Goal: Task Accomplishment & Management: Complete application form

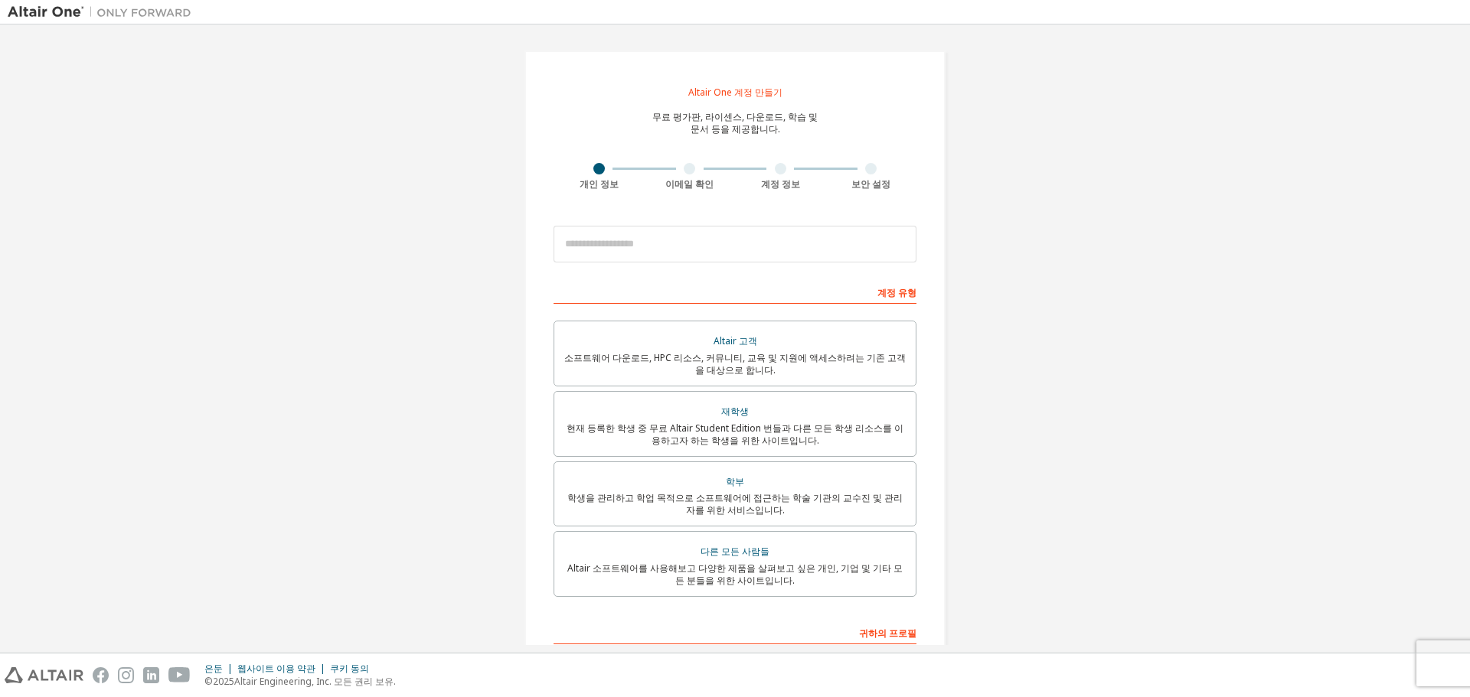
click at [1108, 294] on div "Altair One 계정 만들기 무료 평가판, 라이센스, 다운로드, 학습 및 문서 등을 제공합니다. 개인 정보 이메일 확인 계정 정보 보안 설…" at bounding box center [735, 439] width 1454 height 814
click at [660, 252] on input "email" at bounding box center [734, 244] width 363 height 37
type input "*"
type input "**********"
click at [1065, 473] on div "**********" at bounding box center [735, 439] width 1454 height 814
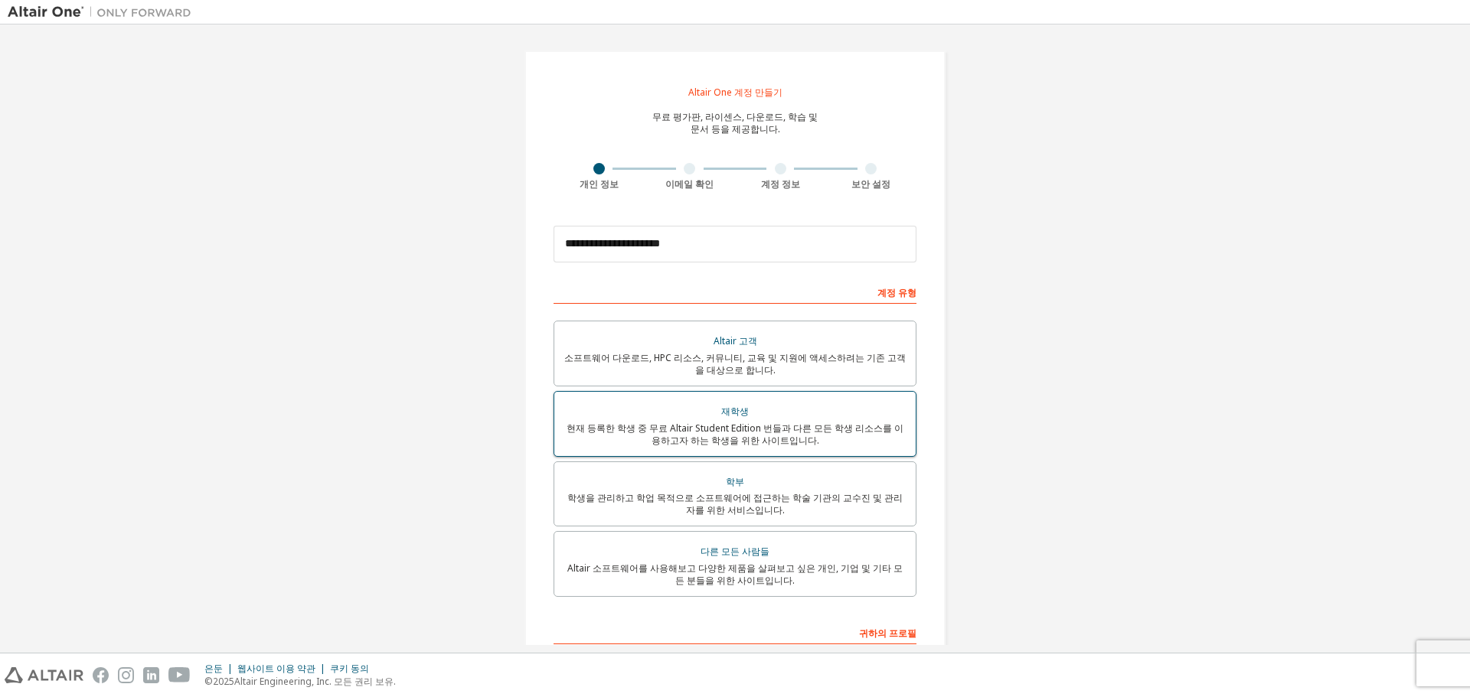
click at [734, 435] on font "현재 등록한 학생 중 무료 Altair Student Edition 번들과 다른 모든 학생 리소스를 이용하고자 하는 학생을 위한 사이트입니다." at bounding box center [734, 434] width 337 height 25
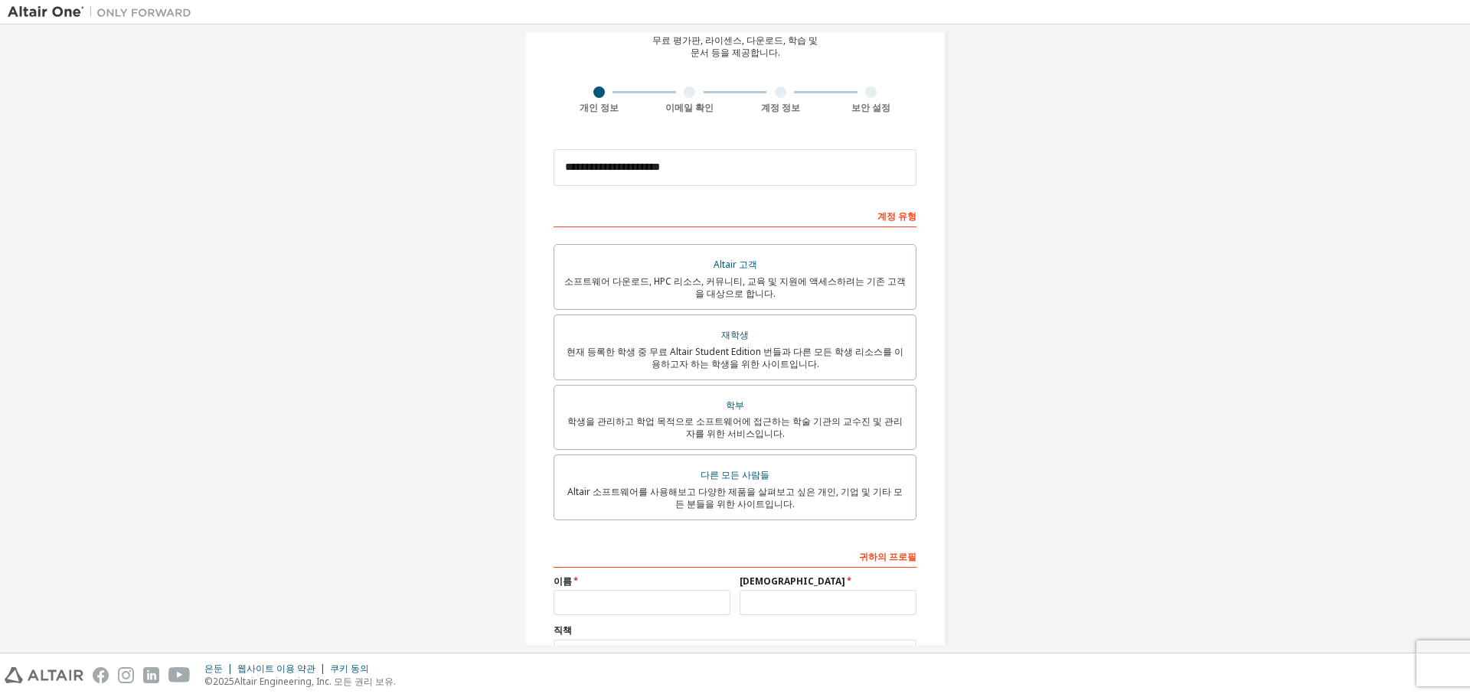
scroll to position [201, 0]
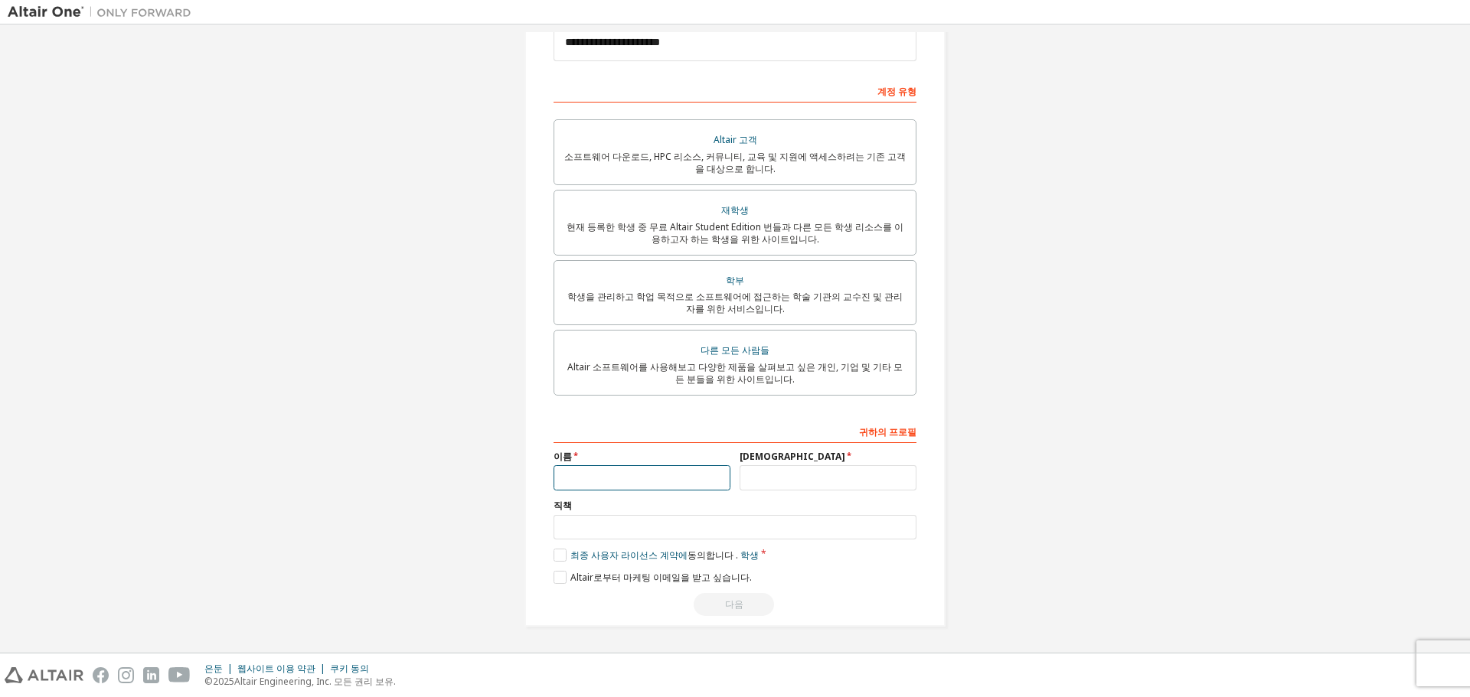
click at [637, 485] on input "text" at bounding box center [641, 477] width 177 height 25
type input "*"
type input "**"
type input "*"
click at [553, 558] on label "최종 사용자 라이선스 계약에 동의합니다 . 학생" at bounding box center [655, 555] width 205 height 13
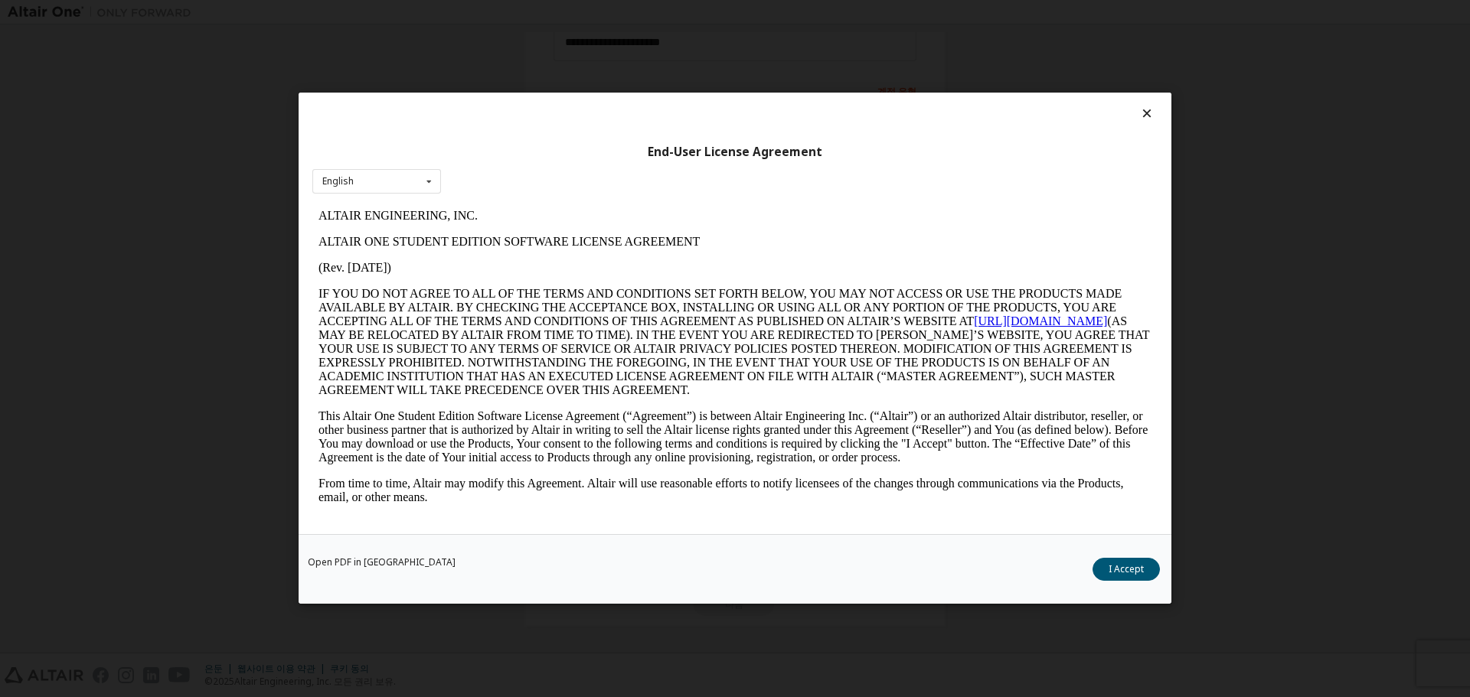
scroll to position [0, 0]
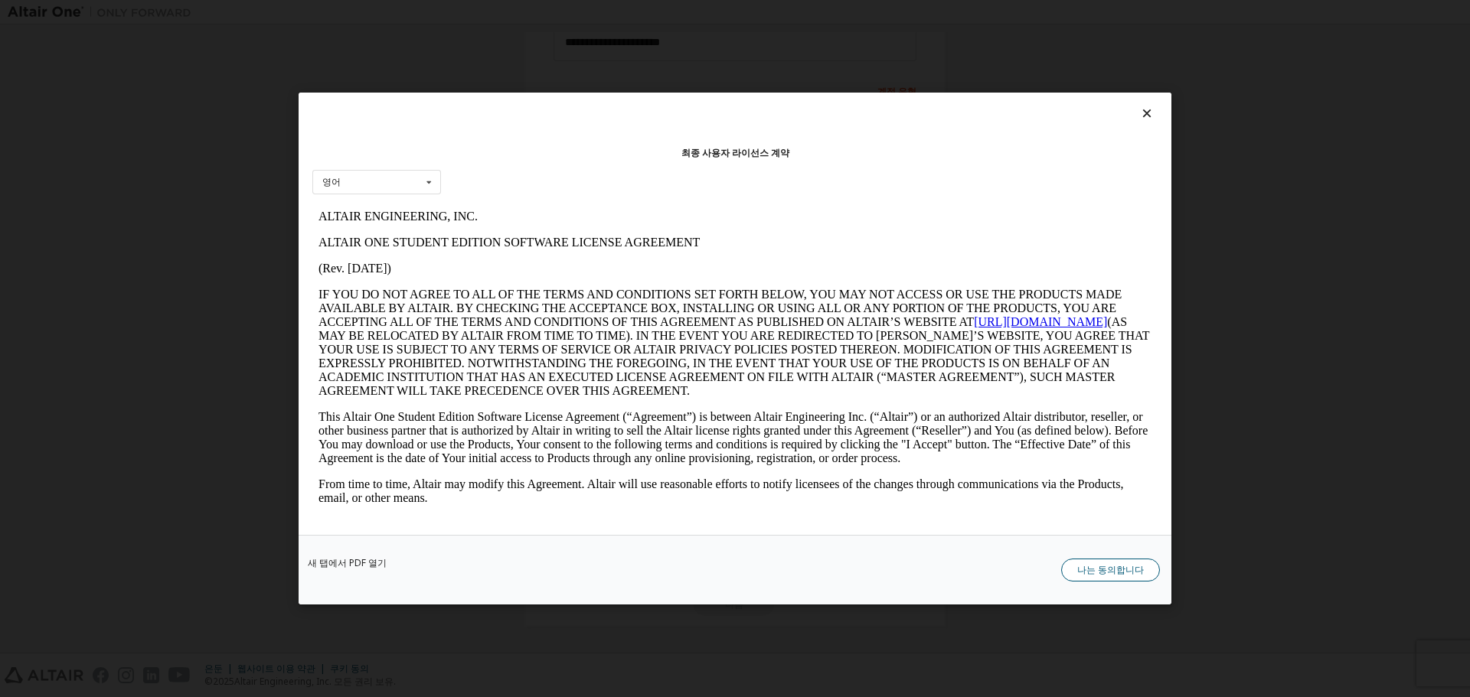
click at [1098, 576] on font "나는 동의합니다" at bounding box center [1110, 569] width 67 height 13
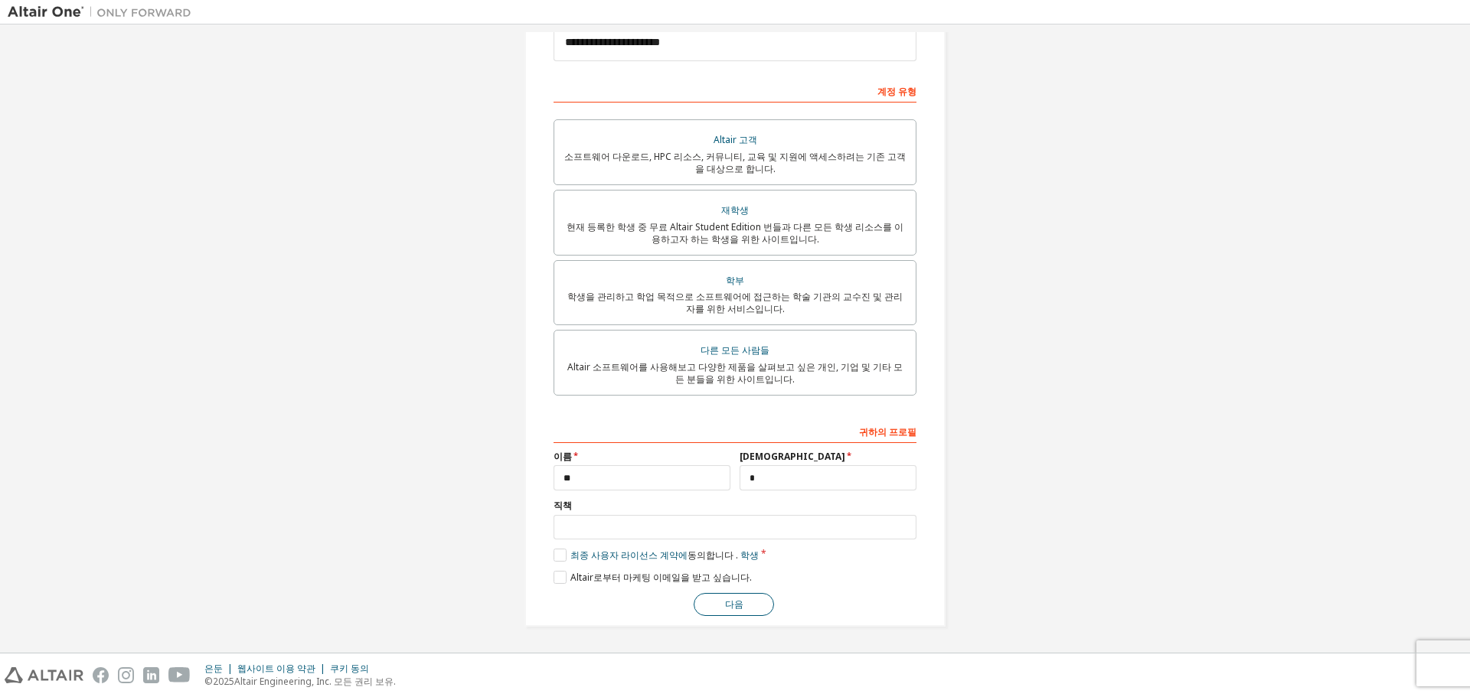
click at [715, 604] on button "다음" at bounding box center [734, 604] width 80 height 23
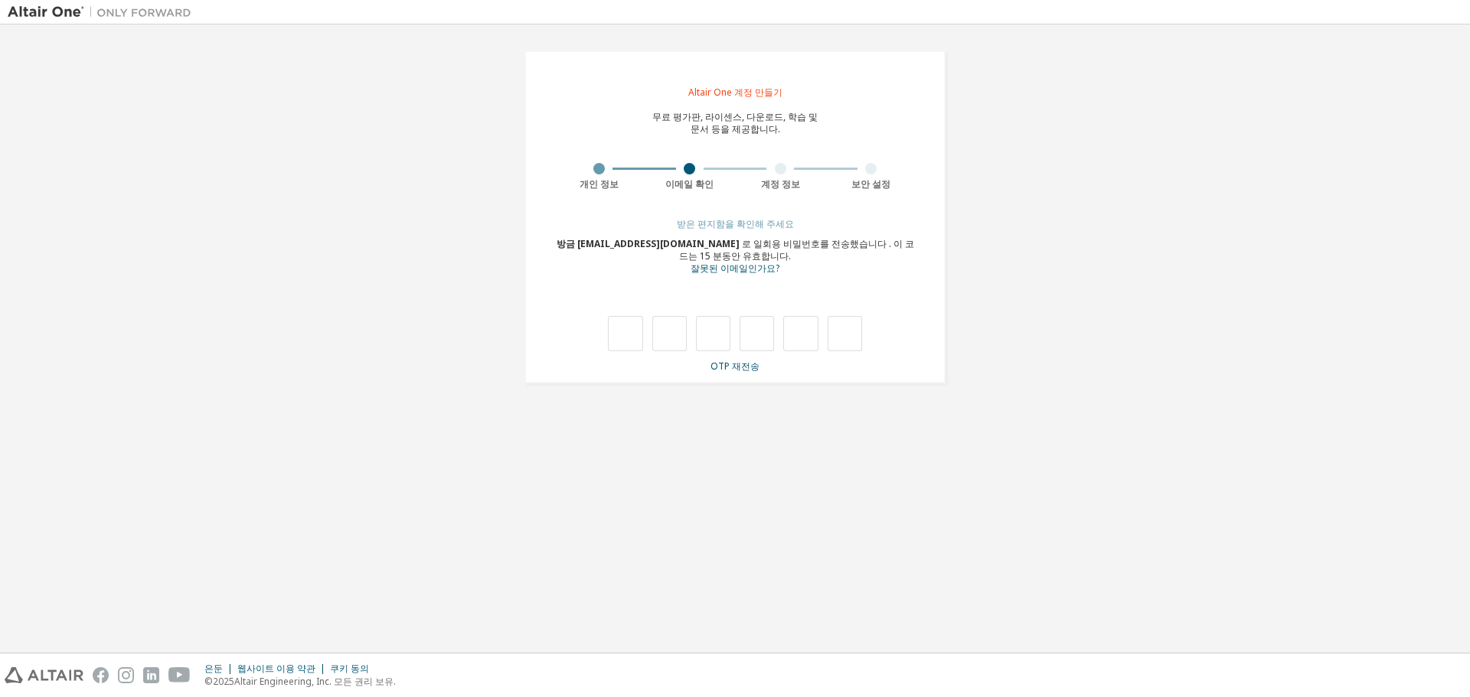
type input "*"
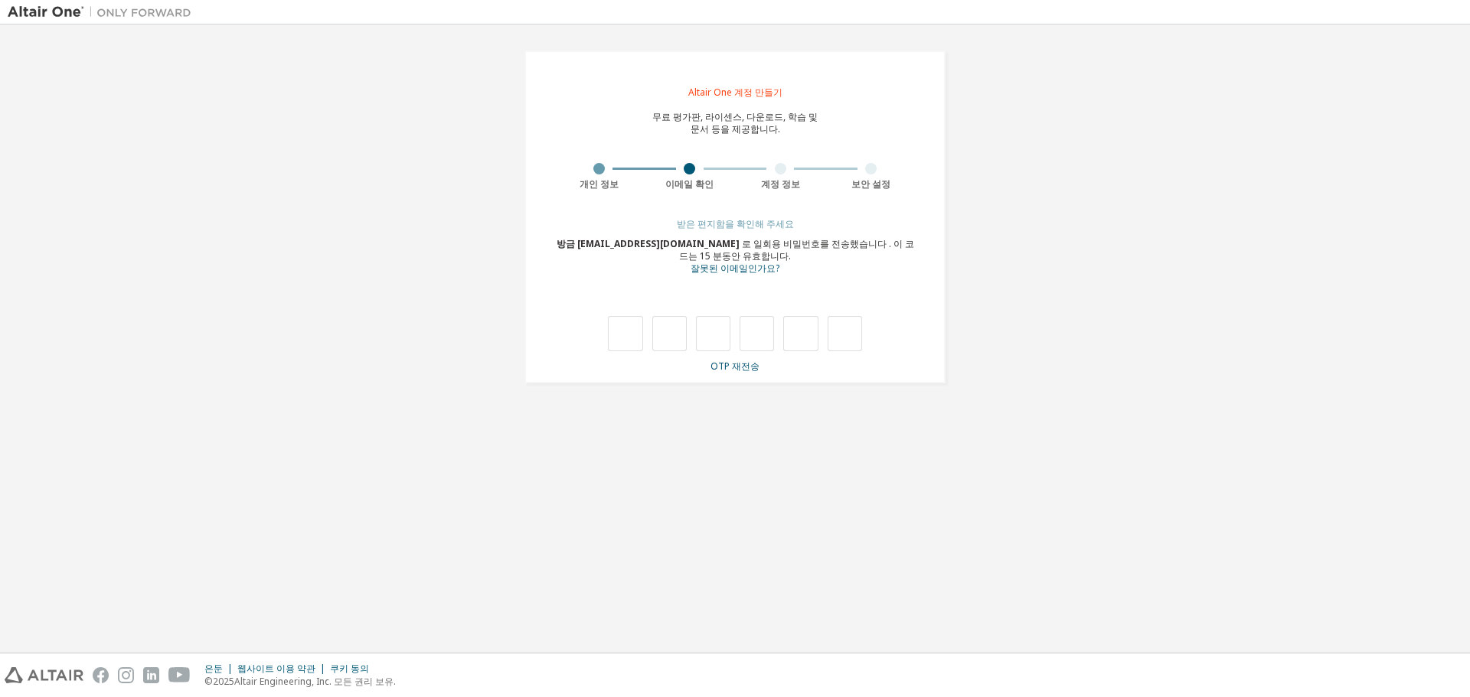
type input "*"
